Goal: Task Accomplishment & Management: Manage account settings

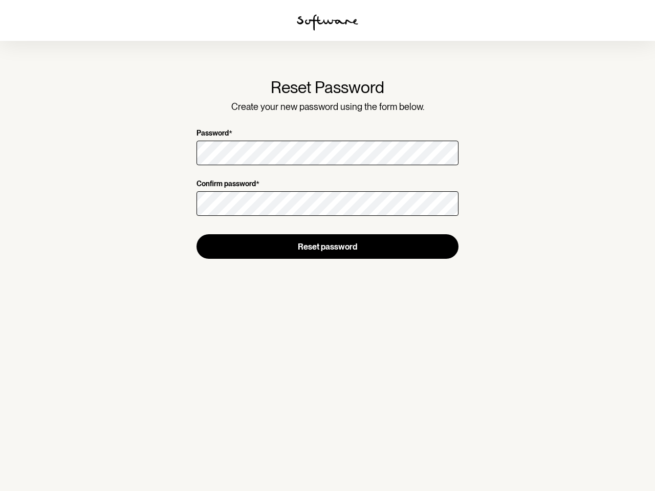
click at [328, 23] on img at bounding box center [327, 22] width 61 height 16
